Goal: Transaction & Acquisition: Purchase product/service

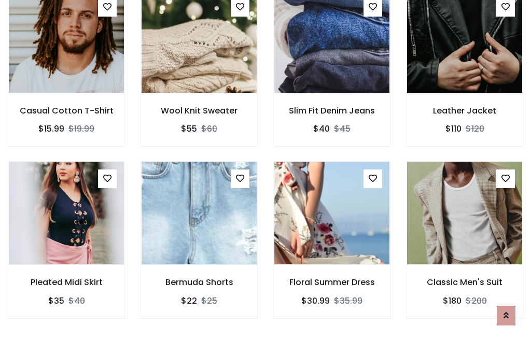
click at [265, 170] on div "Floral Summer Dress $30.99 $35.99" at bounding box center [331, 246] width 133 height 171
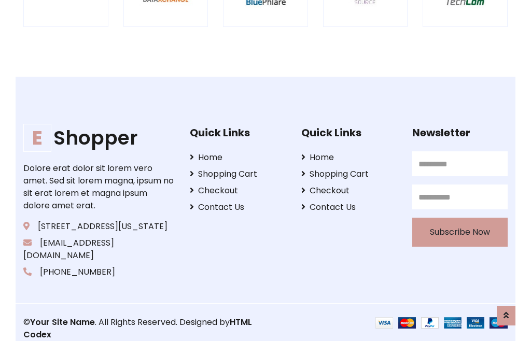
scroll to position [1972, 0]
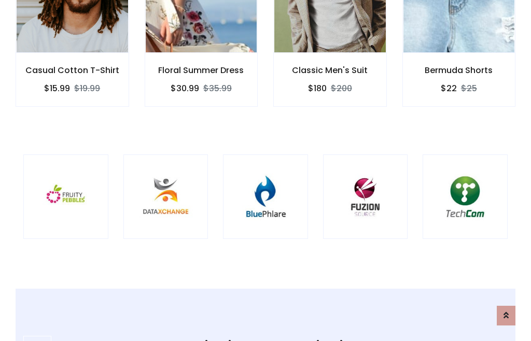
click at [265, 170] on img at bounding box center [265, 196] width 59 height 59
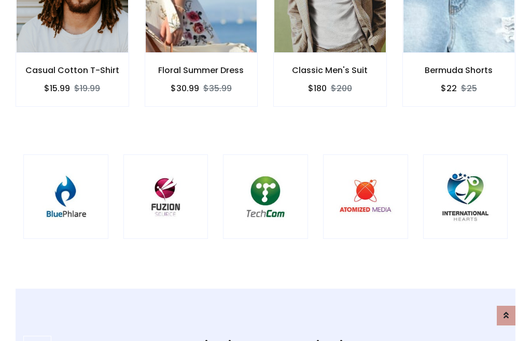
click at [265, 170] on img at bounding box center [265, 196] width 59 height 59
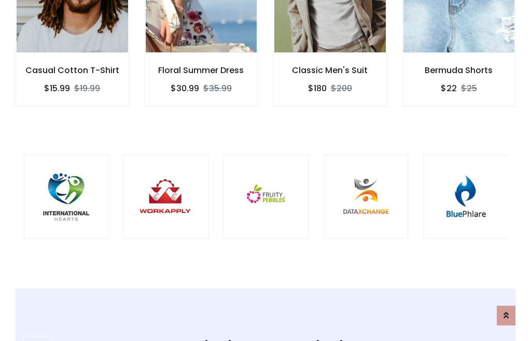
click at [265, 170] on img at bounding box center [265, 196] width 59 height 59
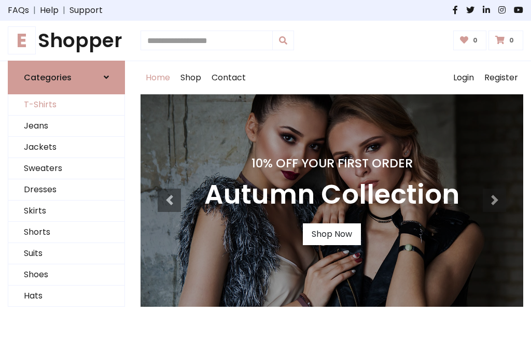
click at [66, 105] on link "T-Shirts" at bounding box center [66, 104] width 116 height 21
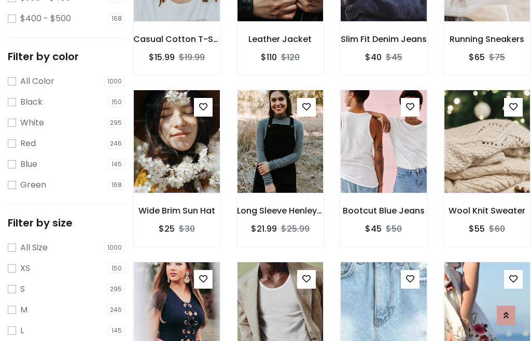
scroll to position [53, 0]
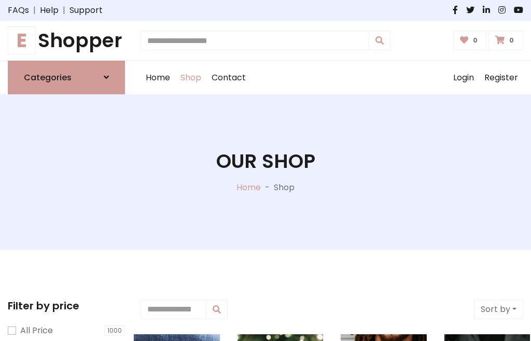
click at [66, 40] on h1 "E Shopper" at bounding box center [66, 40] width 117 height 23
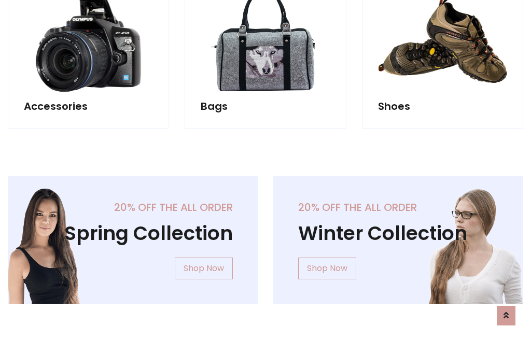
scroll to position [1007, 0]
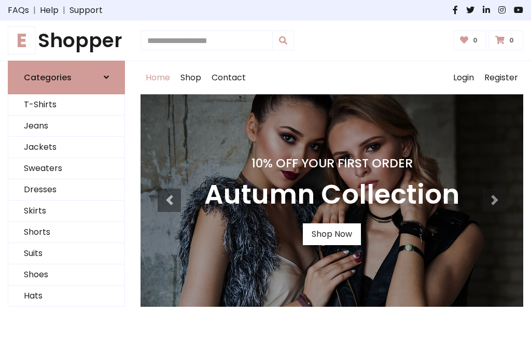
scroll to position [340, 0]
